Goal: Task Accomplishment & Management: Complete application form

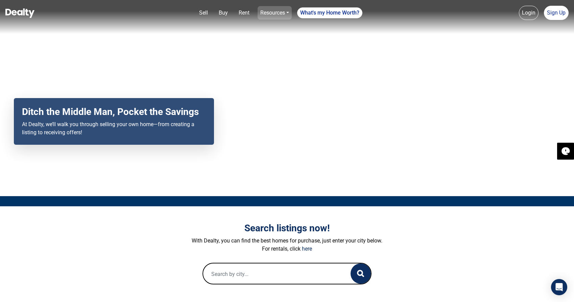
click at [287, 13] on link "Resources" at bounding box center [275, 13] width 34 height 14
click at [267, 38] on link "Loan Options" at bounding box center [265, 38] width 50 height 11
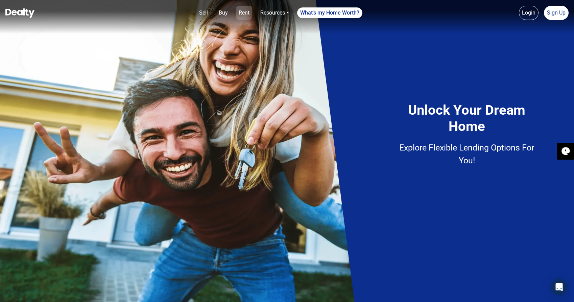
click at [245, 12] on link "Rent" at bounding box center [244, 13] width 16 height 14
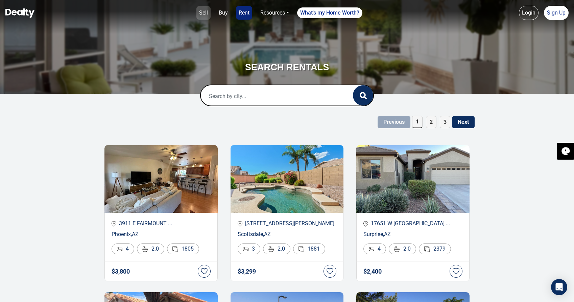
click at [203, 15] on link "Sell" at bounding box center [204, 13] width 14 height 14
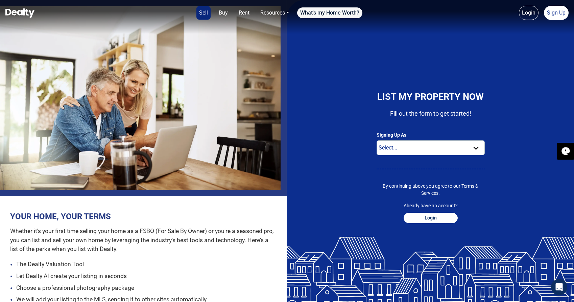
click at [335, 13] on link "What's my Home Worth?" at bounding box center [329, 12] width 65 height 11
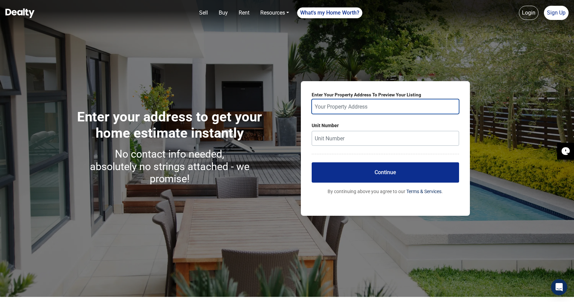
click at [369, 106] on input "text" at bounding box center [385, 106] width 147 height 15
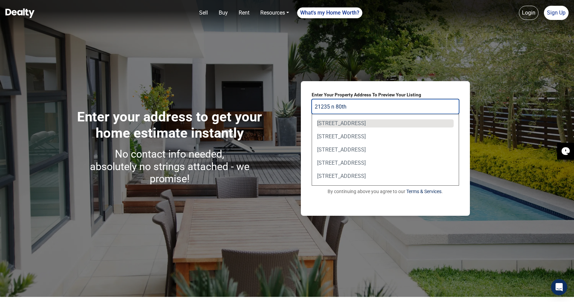
click at [365, 126] on div "21235 N 80th Way, Scottsdale, AZ, USA" at bounding box center [385, 123] width 137 height 8
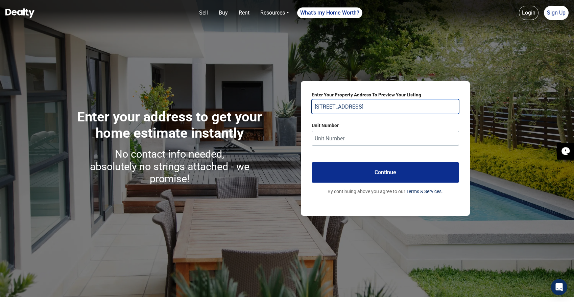
type input "21235 N 80th Way, Scottsdale, AZ, USA"
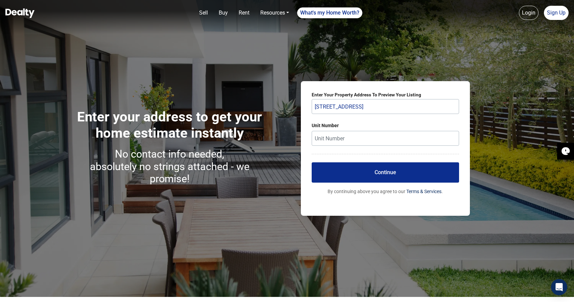
click at [374, 170] on button "Continue" at bounding box center [385, 172] width 147 height 20
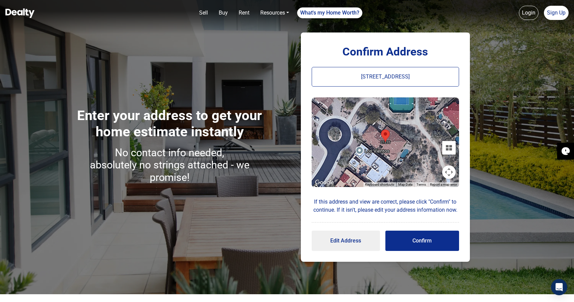
click at [423, 244] on button "Confirm" at bounding box center [423, 241] width 74 height 20
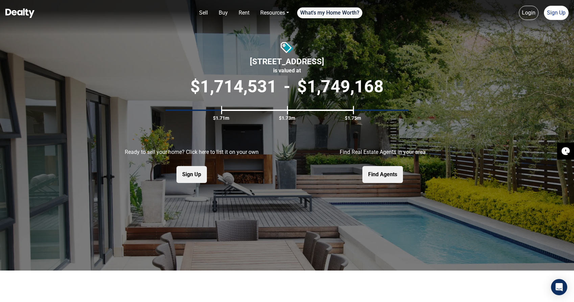
click at [343, 15] on link "What's my Home Worth?" at bounding box center [329, 12] width 65 height 11
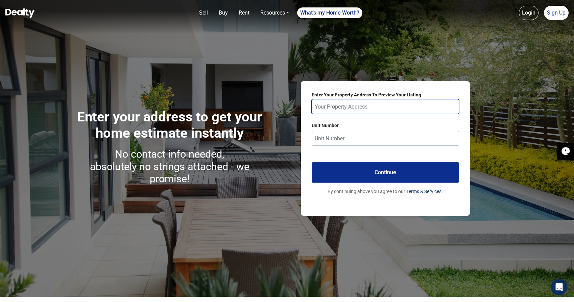
click at [345, 109] on input "text" at bounding box center [385, 106] width 147 height 15
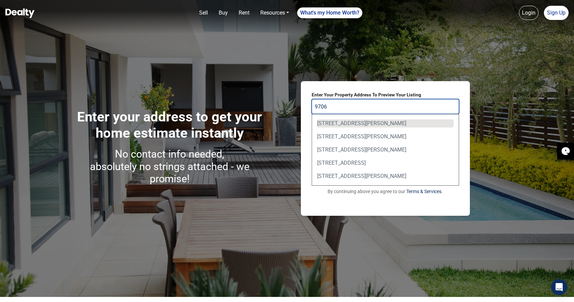
click at [360, 123] on div "9706 E Mark Ln, Scottsdale, AZ, USA" at bounding box center [385, 123] width 137 height 8
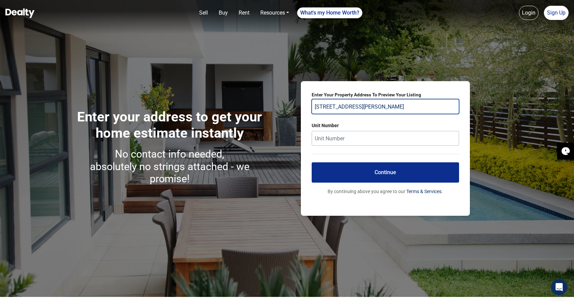
type input "9706 E Mark Ln, Scottsdale, AZ, USA"
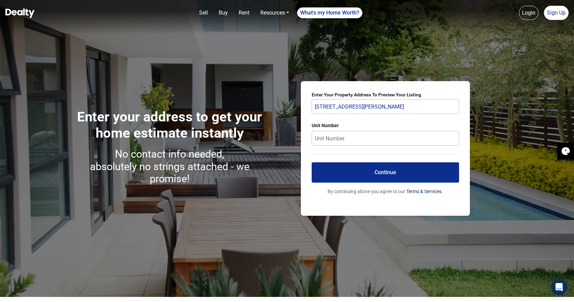
click at [378, 172] on button "Continue" at bounding box center [385, 172] width 147 height 20
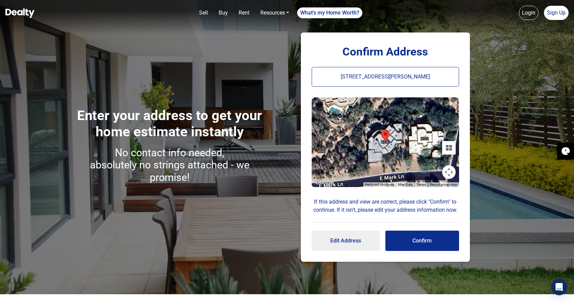
click at [432, 242] on button "Confirm" at bounding box center [423, 241] width 74 height 20
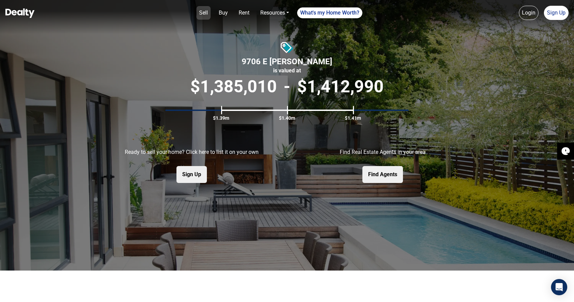
click at [205, 13] on link "Sell" at bounding box center [204, 13] width 14 height 14
